Goal: Navigation & Orientation: Find specific page/section

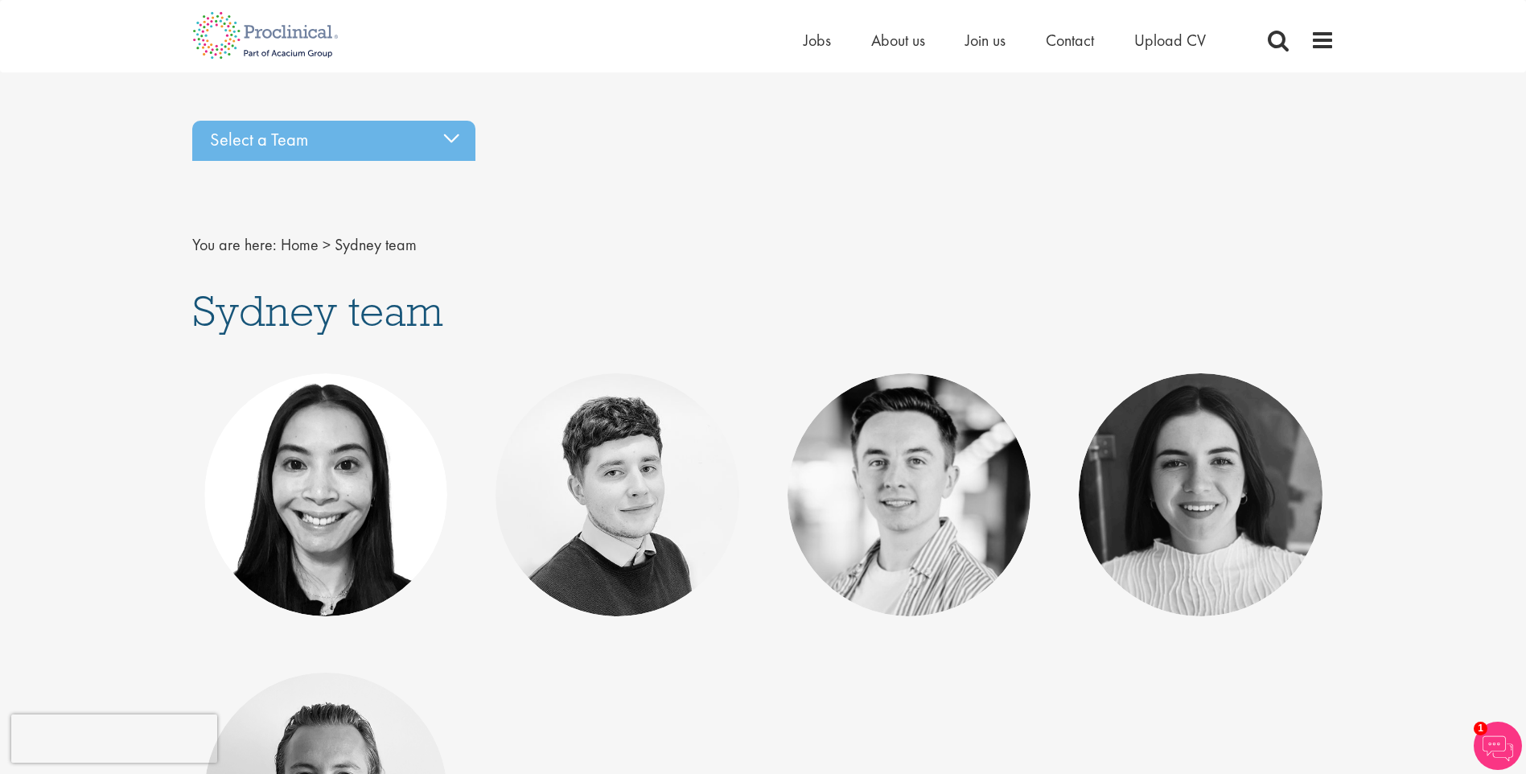
click at [1522, 380] on div "Select a Team Basel team Benelux team Biometrics team Boston team Brussels team…" at bounding box center [763, 543] width 1526 height 861
click at [890, 42] on span "About us" at bounding box center [898, 40] width 54 height 21
